Goal: Task Accomplishment & Management: Manage account settings

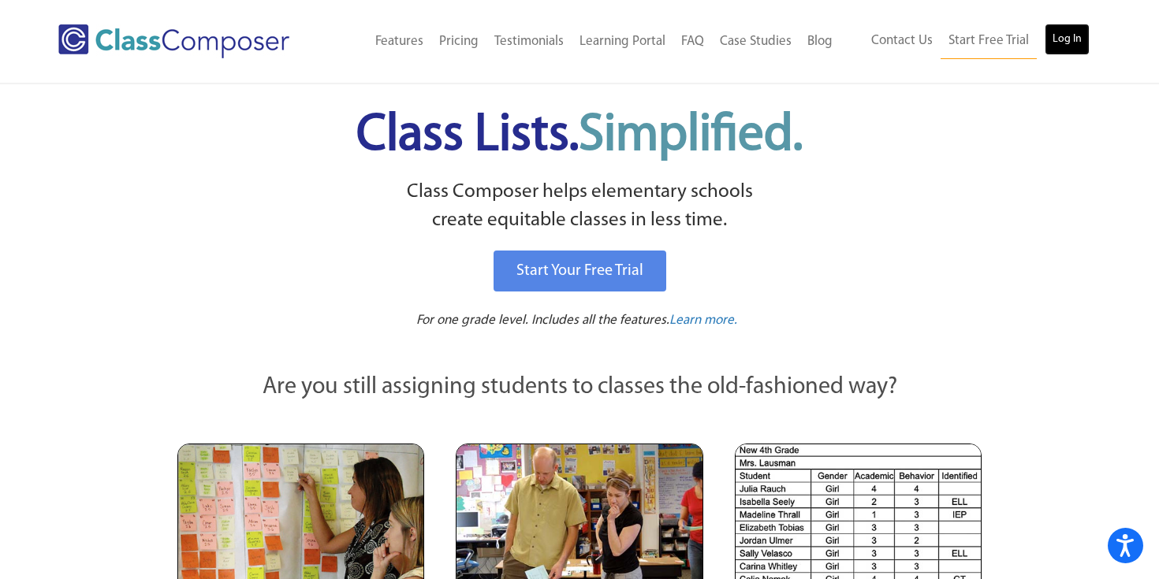
click at [1055, 44] on link "Log In" at bounding box center [1066, 40] width 45 height 32
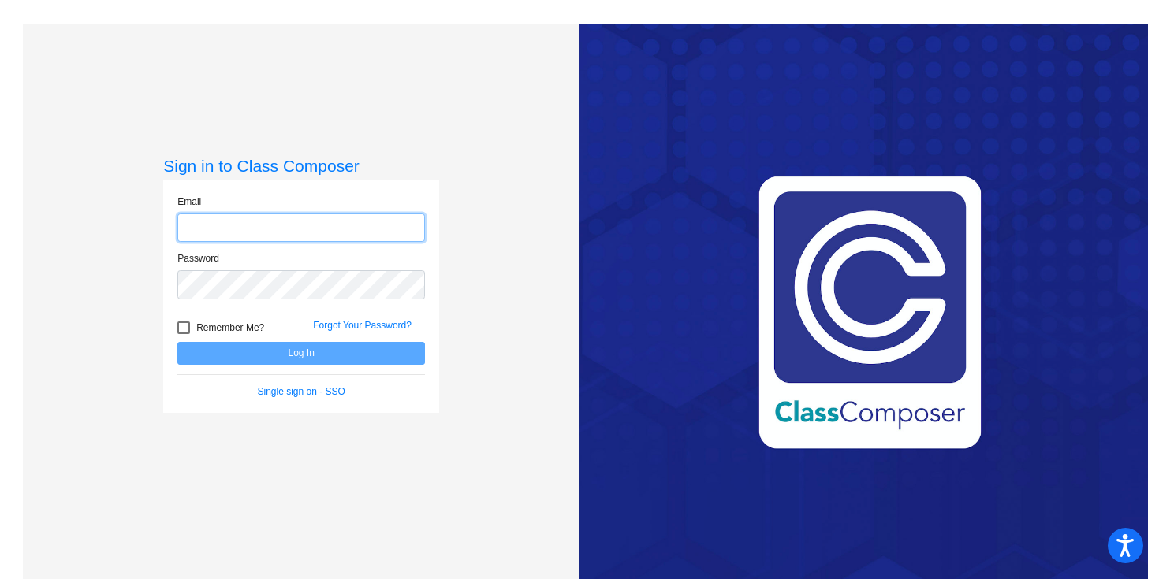
click at [233, 233] on input "email" at bounding box center [301, 228] width 248 height 29
type input "[EMAIL_ADDRESS][DOMAIN_NAME]"
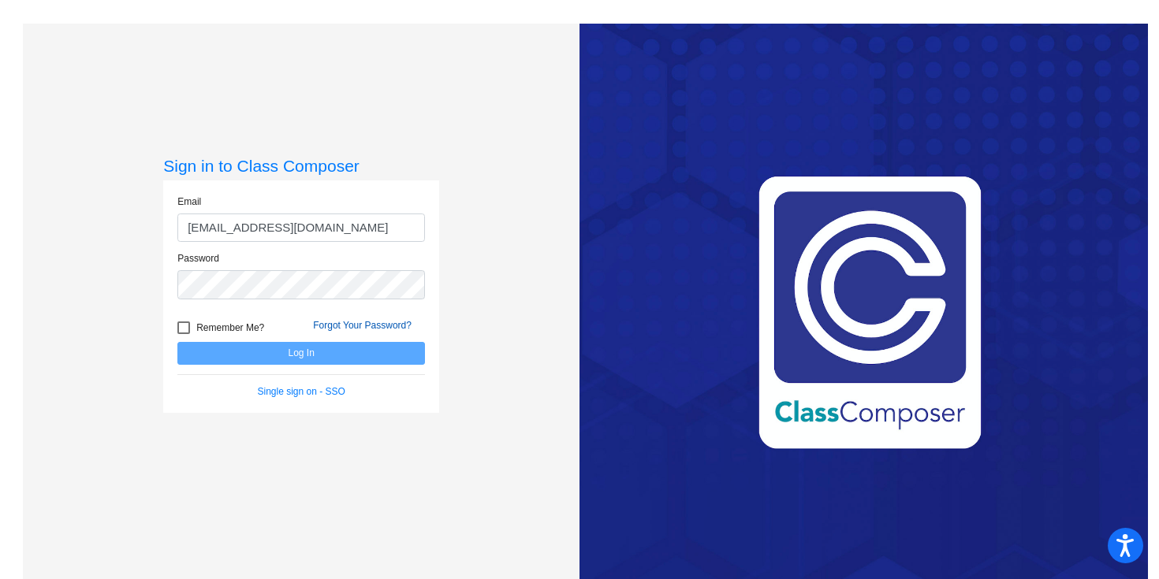
click at [347, 322] on link "Forgot Your Password?" at bounding box center [362, 325] width 99 height 11
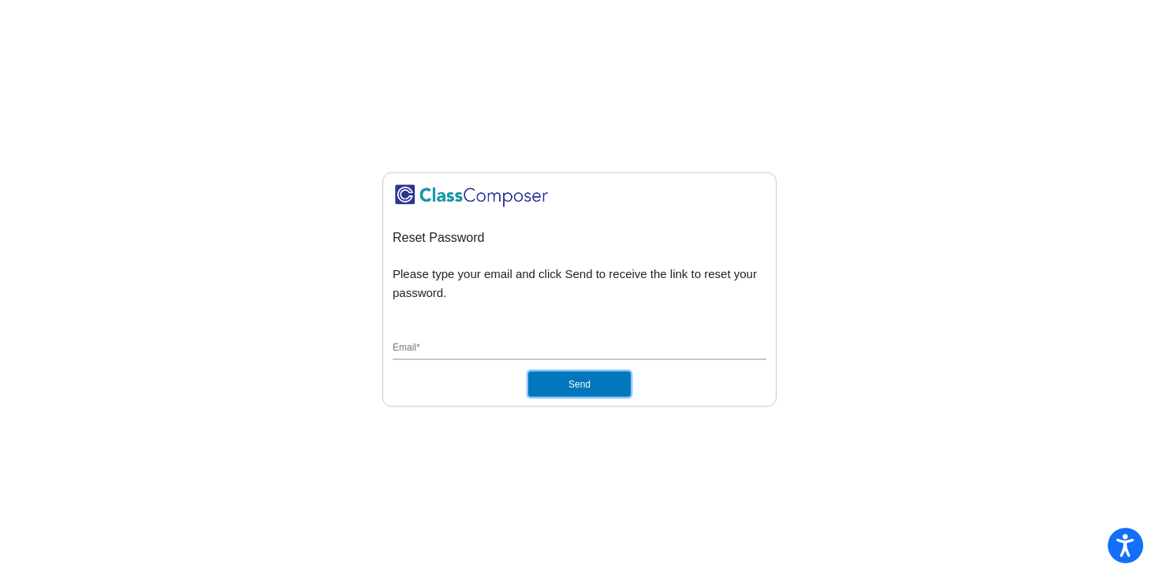
click at [596, 384] on button "Send" at bounding box center [579, 384] width 102 height 25
click at [490, 348] on input "Email *" at bounding box center [580, 349] width 374 height 14
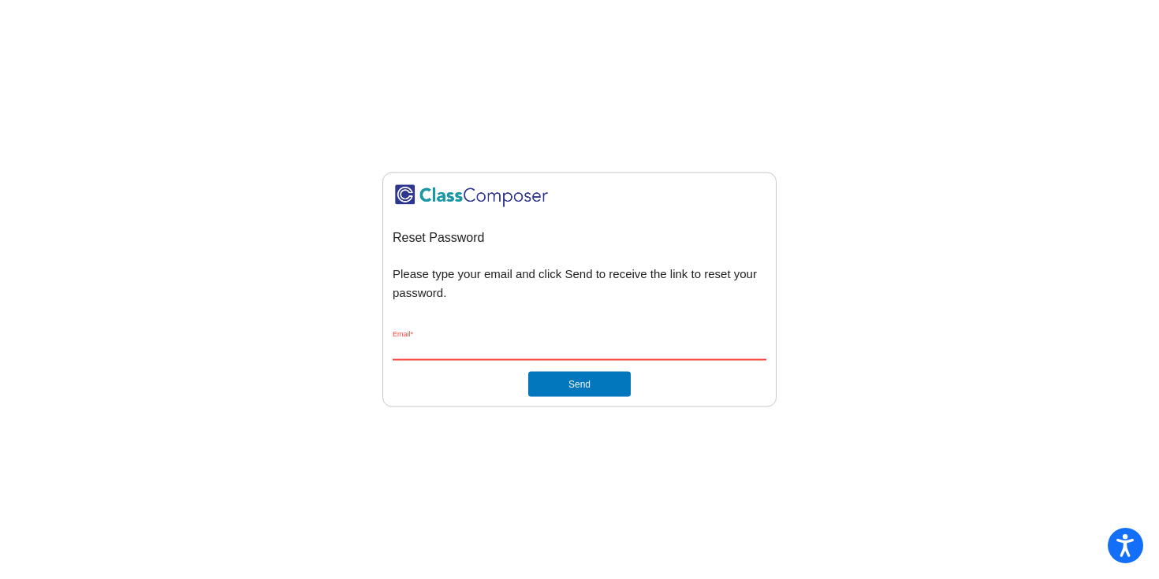
type input "[EMAIL_ADDRESS][DOMAIN_NAME]"
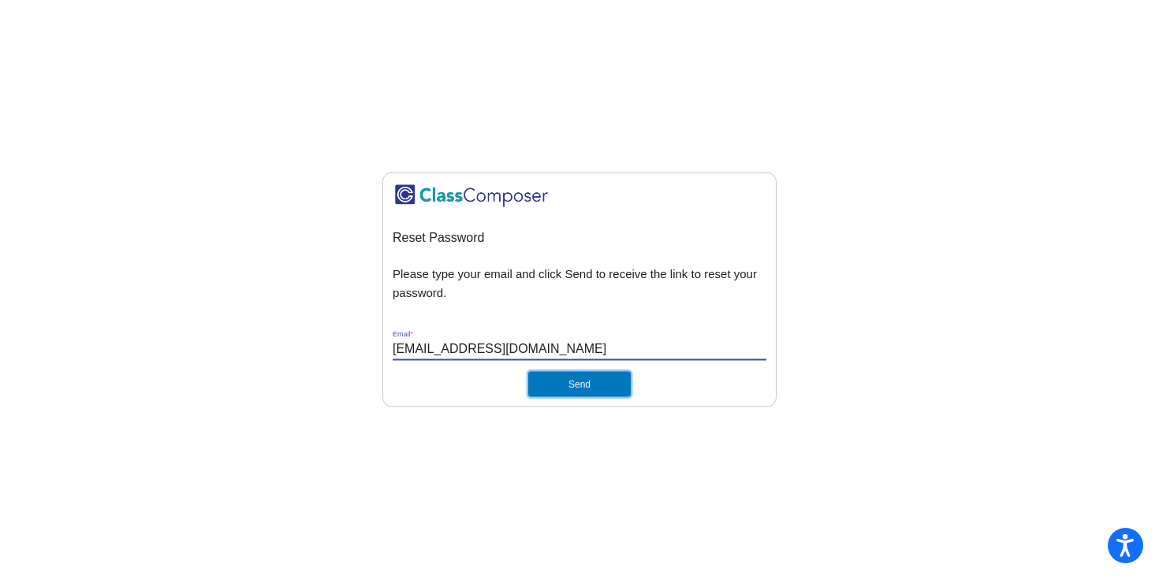
click at [567, 387] on button "Send" at bounding box center [579, 384] width 102 height 25
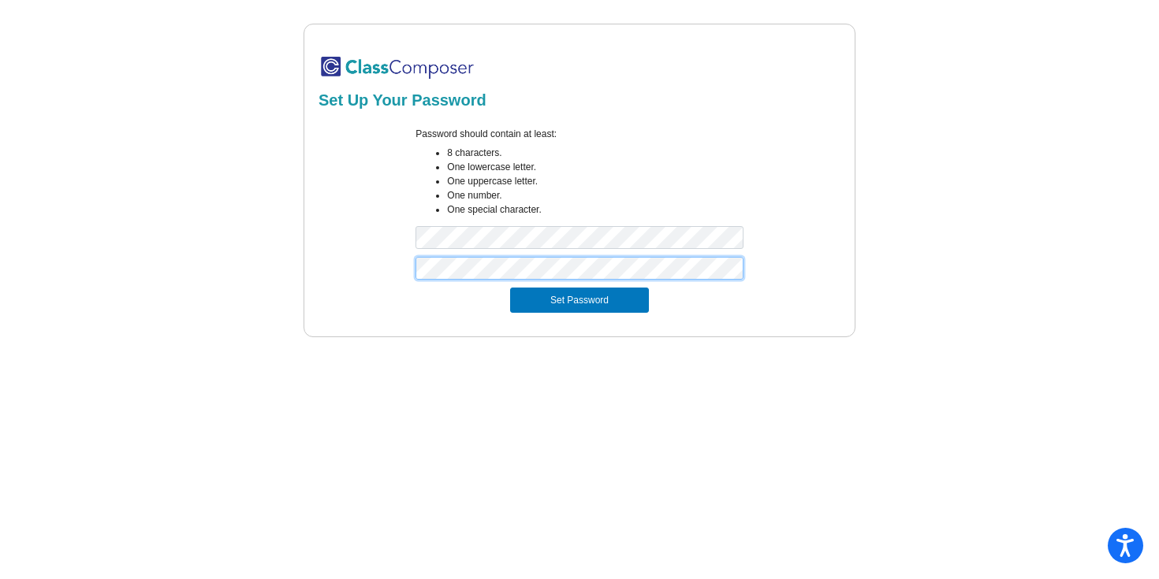
click at [510, 288] on button "Set Password" at bounding box center [579, 300] width 139 height 25
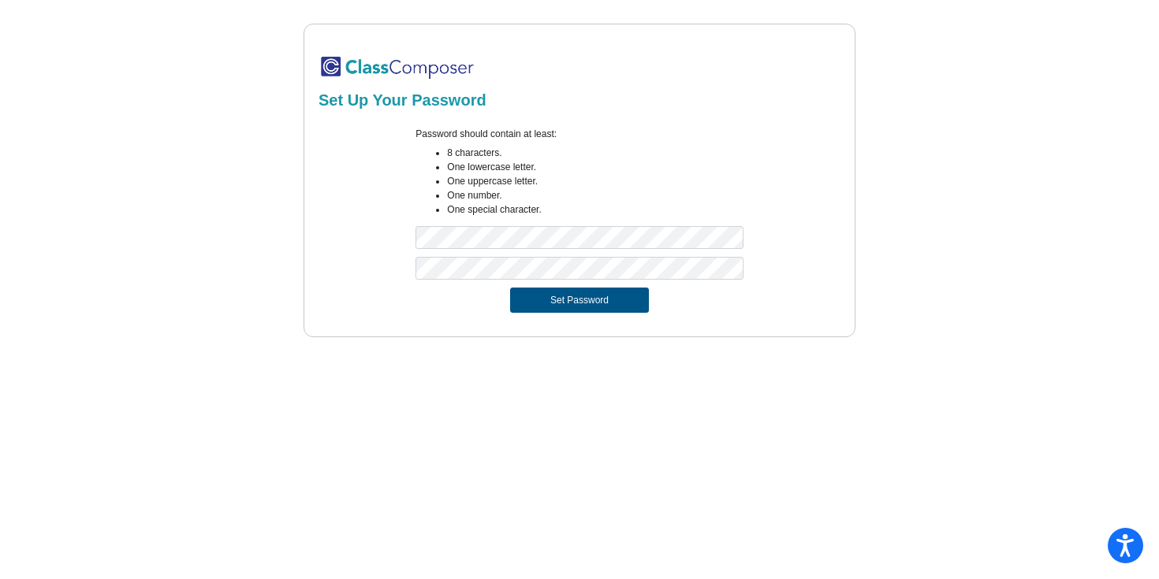
click at [579, 301] on button "Set Password" at bounding box center [579, 300] width 139 height 25
click at [572, 302] on button "Set Password" at bounding box center [579, 300] width 139 height 25
click at [542, 302] on button "Set Password" at bounding box center [579, 300] width 139 height 25
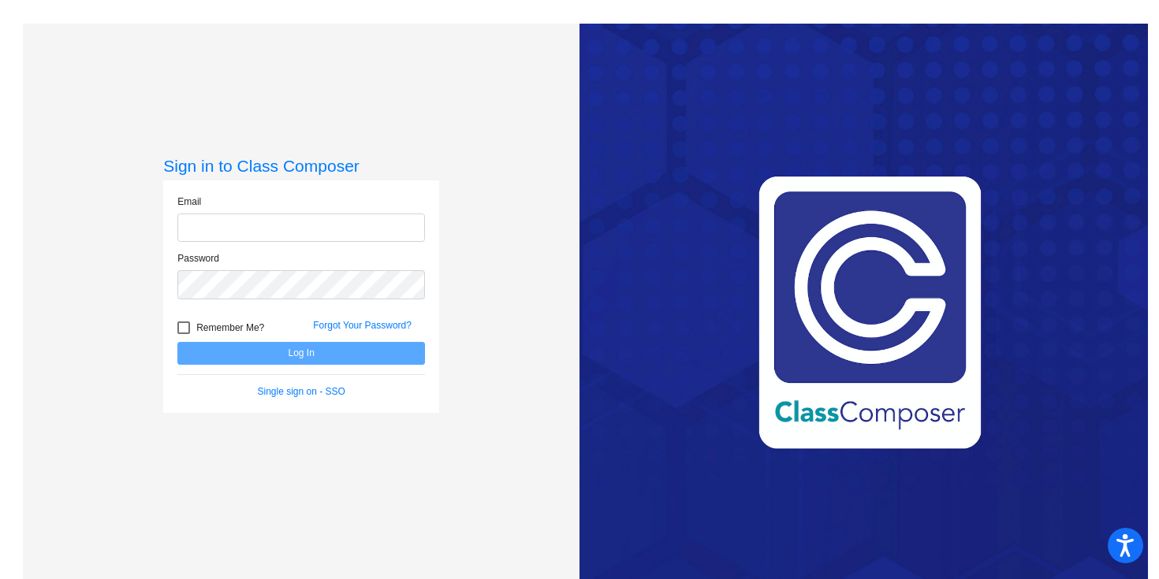
click at [348, 233] on input "email" at bounding box center [301, 228] width 248 height 29
type input "[EMAIL_ADDRESS][DOMAIN_NAME]"
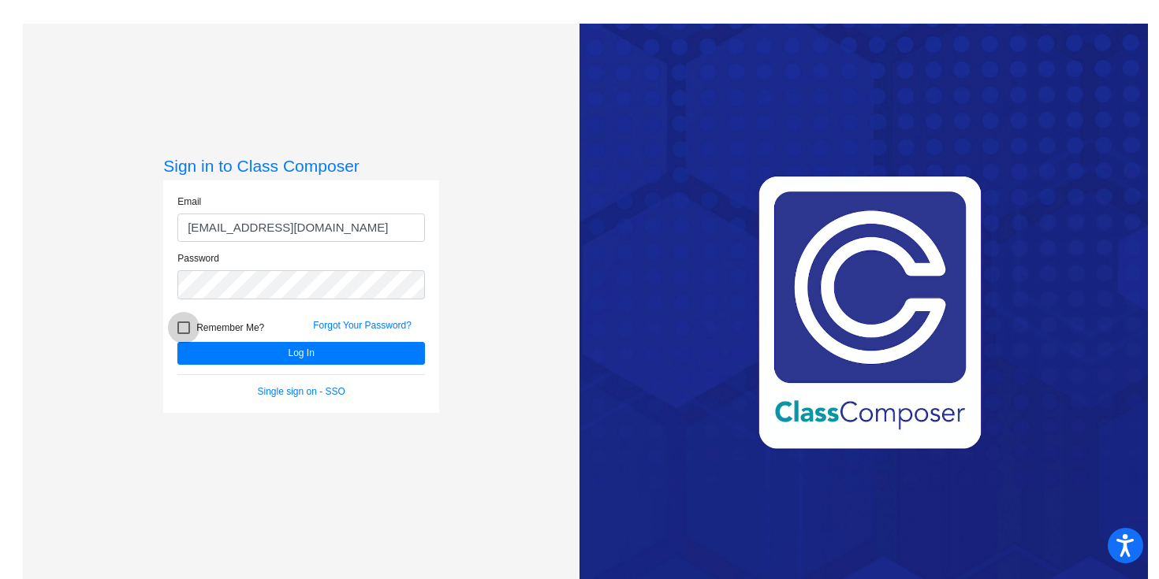
click at [180, 325] on div at bounding box center [183, 328] width 13 height 13
click at [183, 334] on input "Remember Me?" at bounding box center [183, 334] width 1 height 1
checkbox input "true"
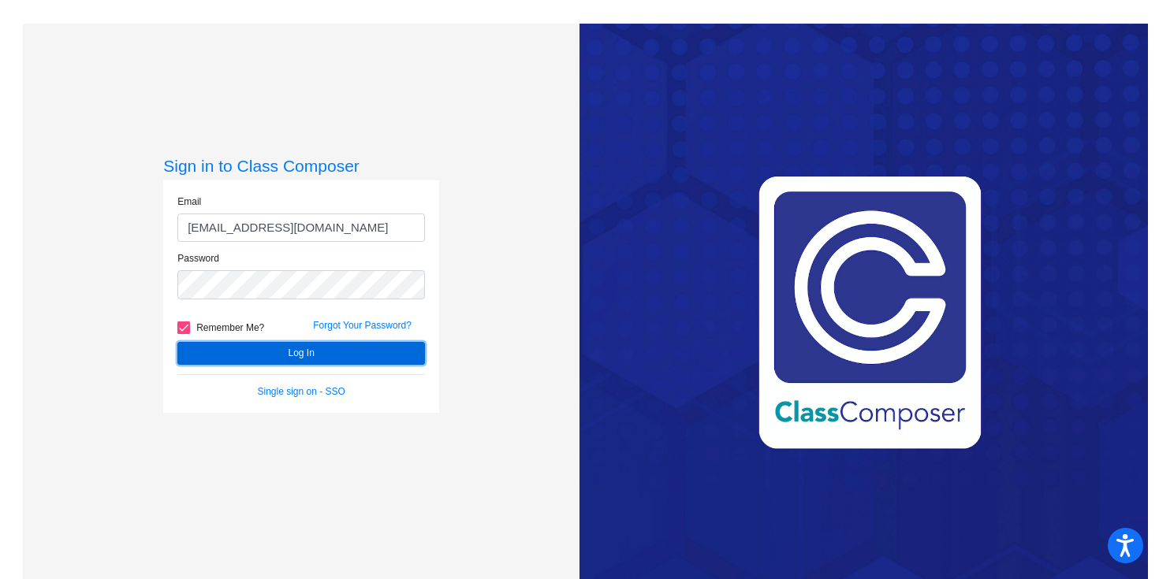
click at [277, 359] on button "Log In" at bounding box center [301, 353] width 248 height 23
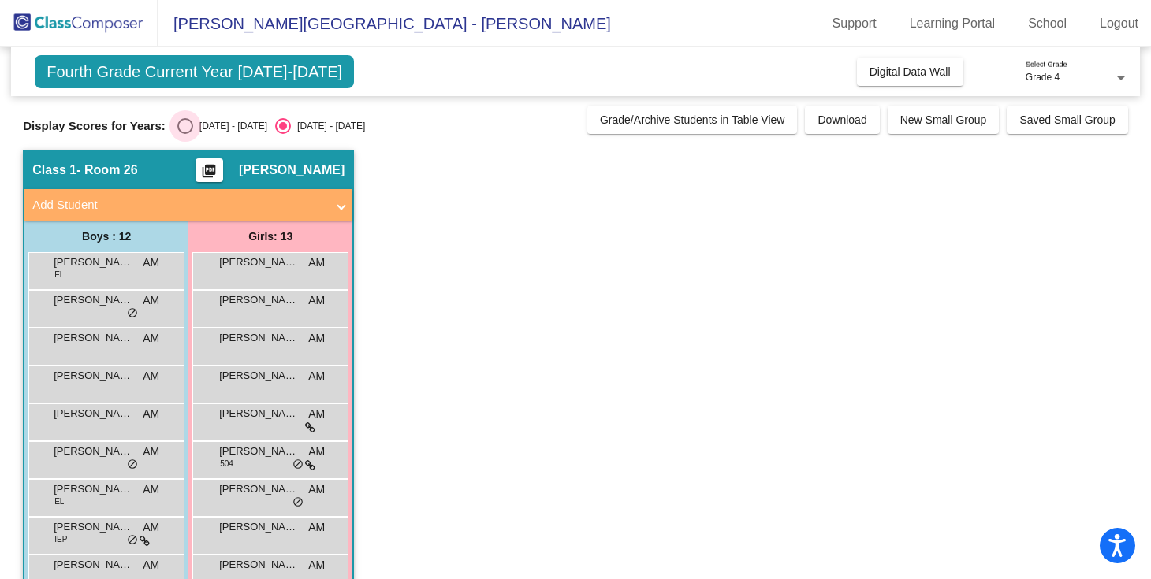
click at [186, 127] on div "Select an option" at bounding box center [185, 126] width 16 height 16
click at [185, 134] on input "[DATE] - [DATE]" at bounding box center [184, 134] width 1 height 1
radio input "true"
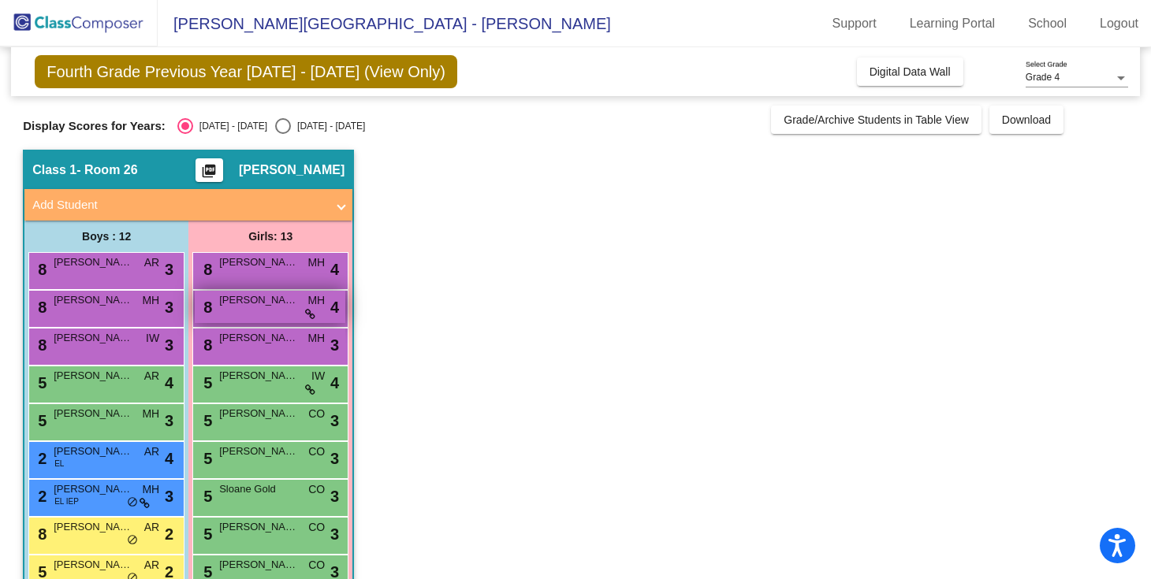
click at [309, 317] on icon at bounding box center [310, 314] width 10 height 11
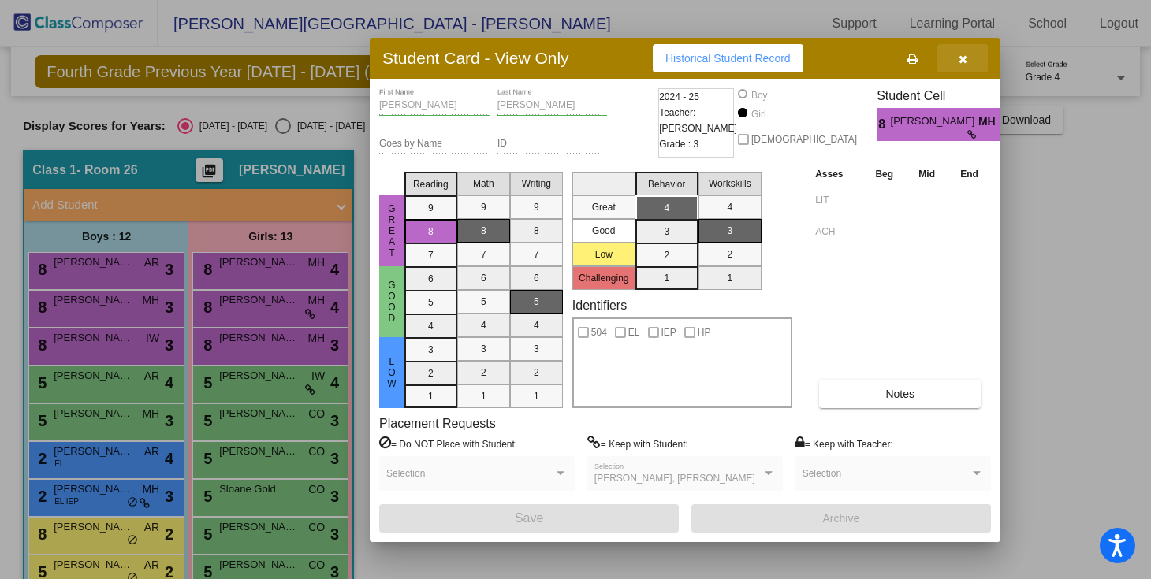
click at [960, 58] on icon "button" at bounding box center [963, 59] width 9 height 11
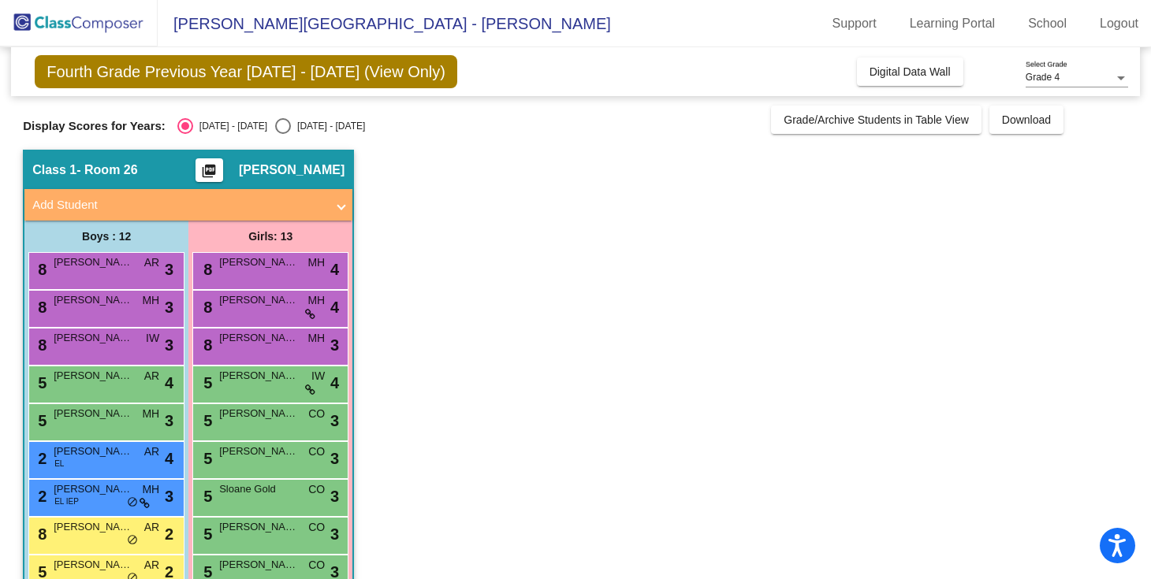
scroll to position [190, 0]
